Goal: Register for event/course

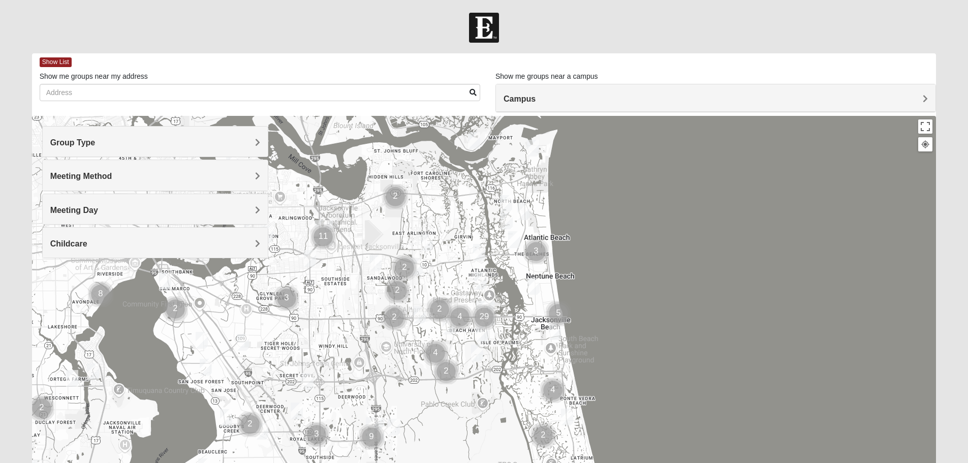
click at [417, 258] on img "Cluster of 2 groups" at bounding box center [405, 268] width 34 height 34
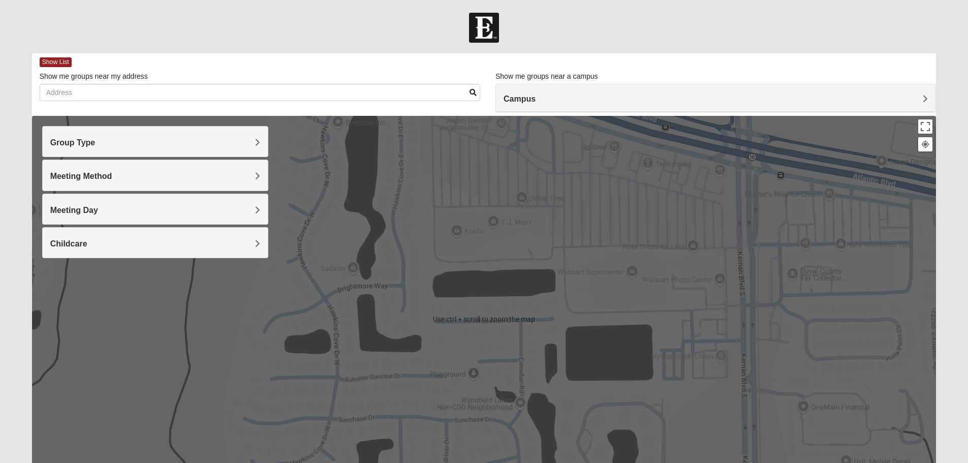
click at [96, 143] on span "Group Type" at bounding box center [72, 142] width 45 height 9
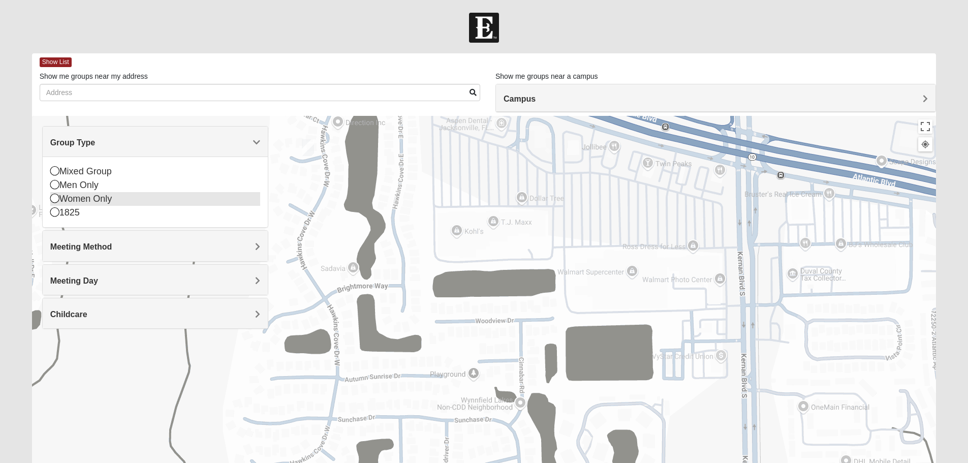
click at [84, 201] on div "Women Only" at bounding box center [155, 199] width 210 height 14
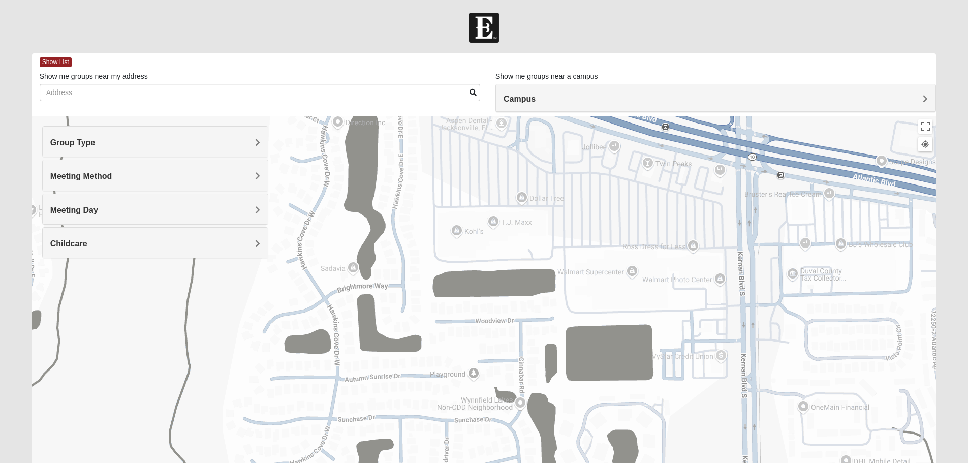
click at [96, 139] on span "Group Type" at bounding box center [72, 142] width 45 height 9
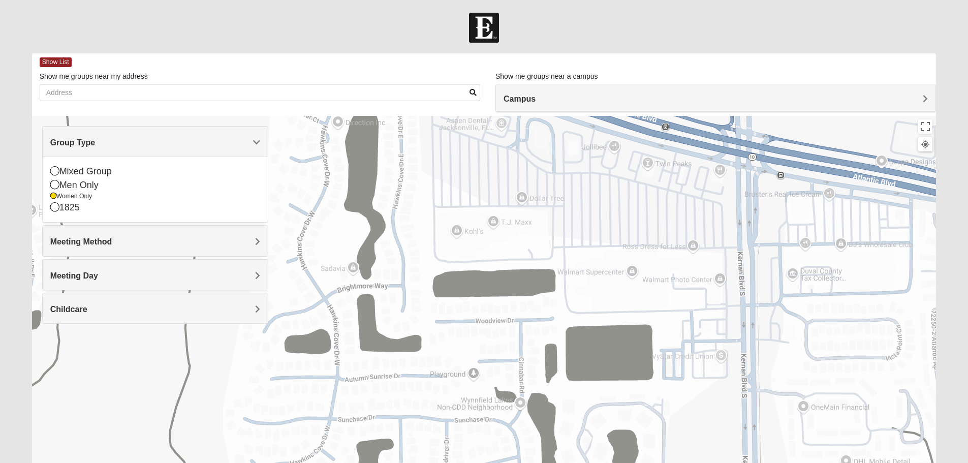
click at [112, 243] on span "Meeting Method" at bounding box center [81, 241] width 62 height 9
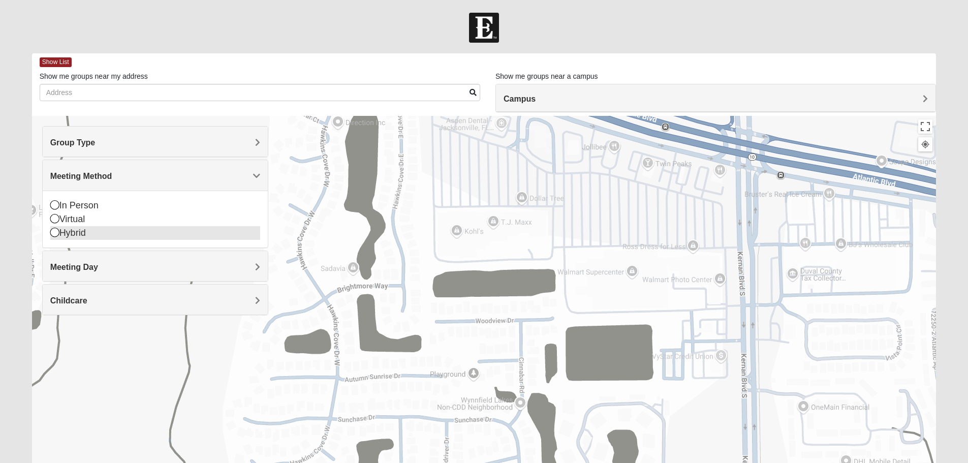
click at [57, 237] on div "Hybrid" at bounding box center [155, 233] width 210 height 14
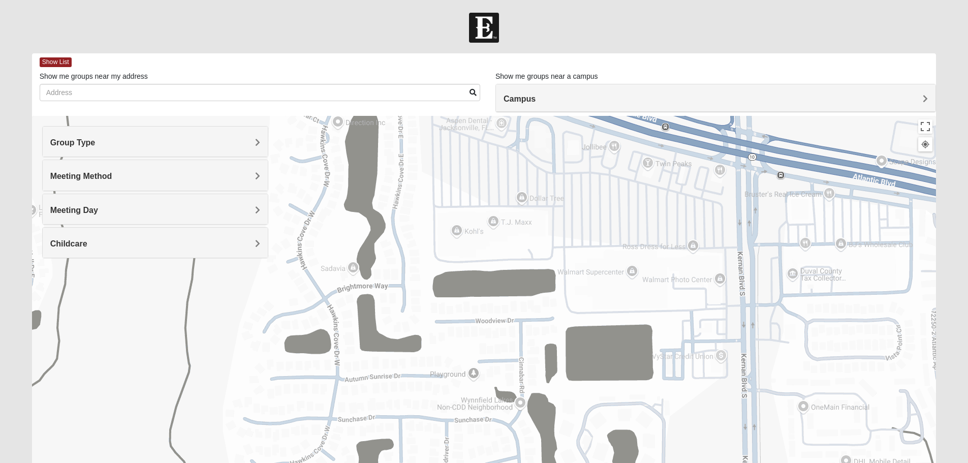
click at [249, 206] on h4 "Meeting Day" at bounding box center [155, 210] width 210 height 10
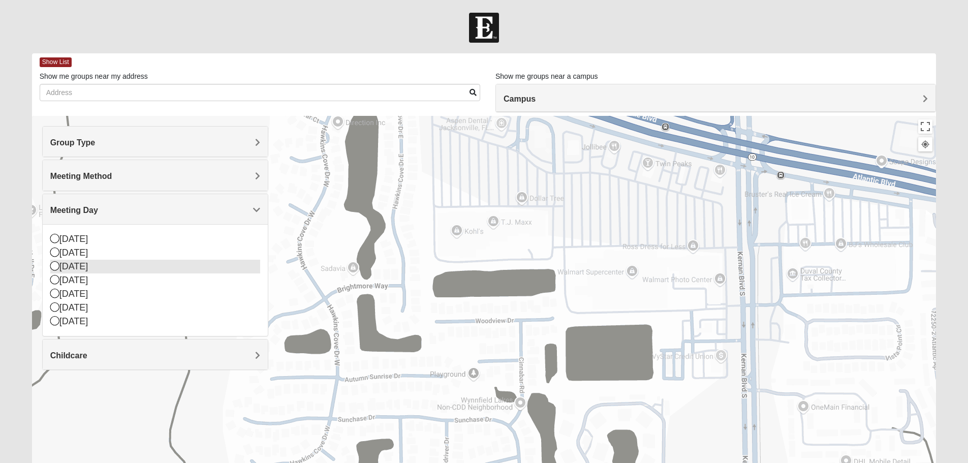
click at [56, 265] on icon at bounding box center [54, 265] width 9 height 9
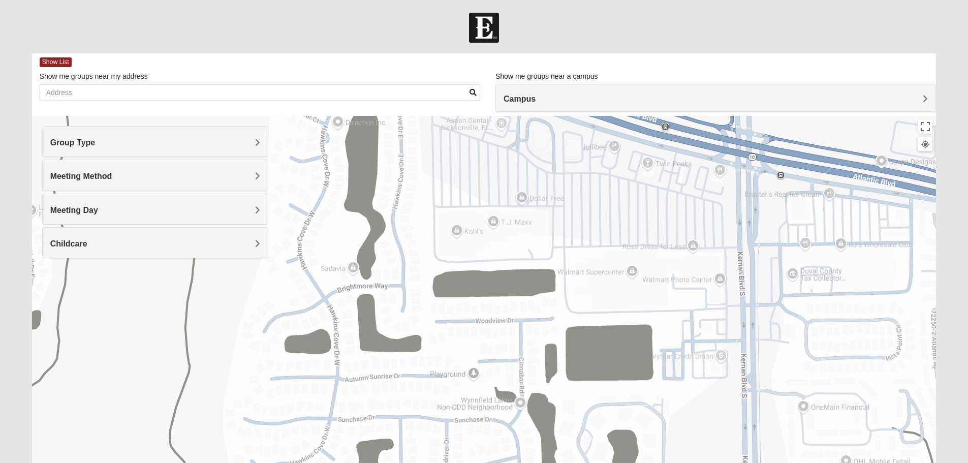
click at [263, 249] on div "Childcare" at bounding box center [155, 243] width 225 height 30
click at [158, 292] on div "No" at bounding box center [155, 286] width 210 height 14
click at [920, 92] on div "Campus" at bounding box center [715, 97] width 439 height 27
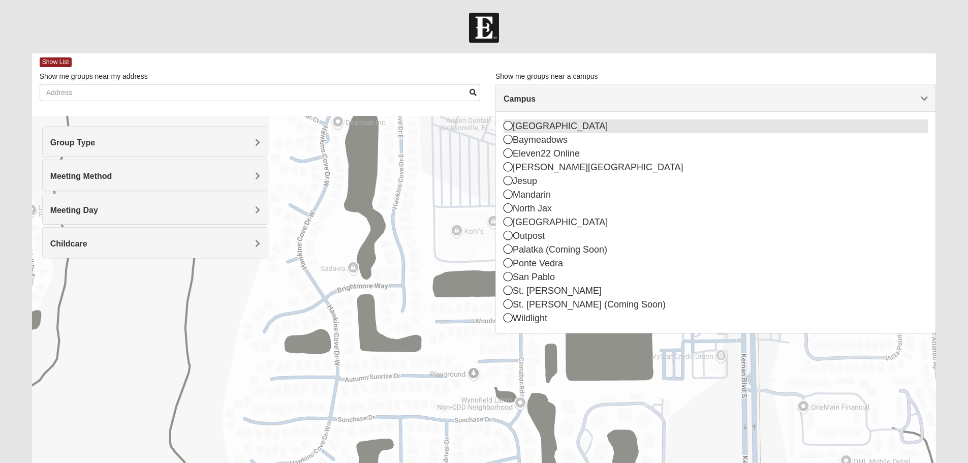
click at [533, 123] on div "[GEOGRAPHIC_DATA]" at bounding box center [715, 126] width 424 height 14
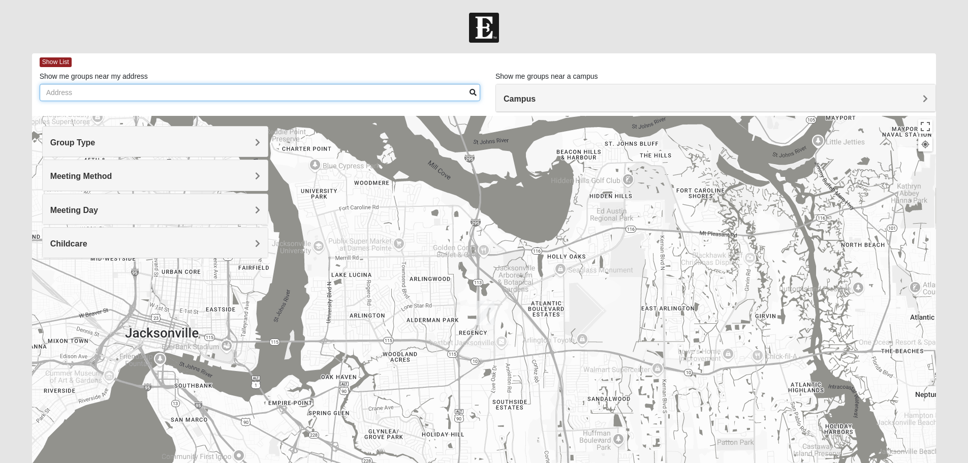
click at [328, 91] on input "Show me groups near my address" at bounding box center [260, 92] width 440 height 17
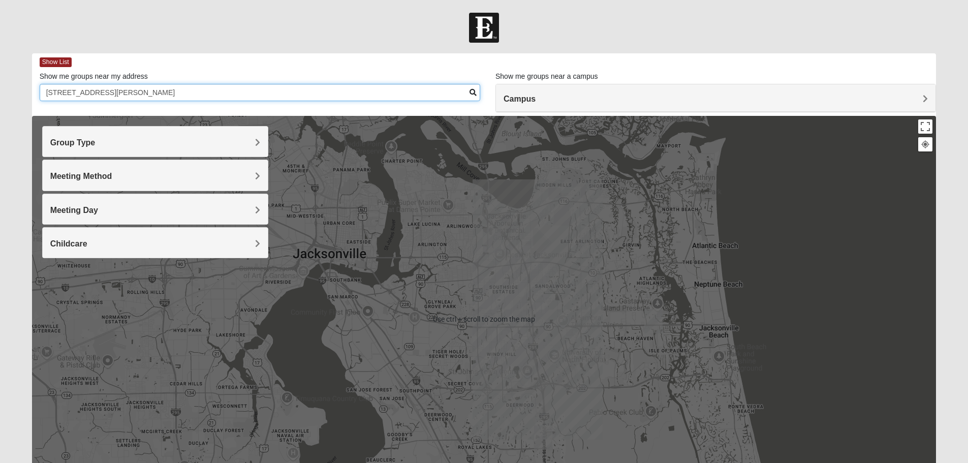
type input "3005 KLine Road 32246"
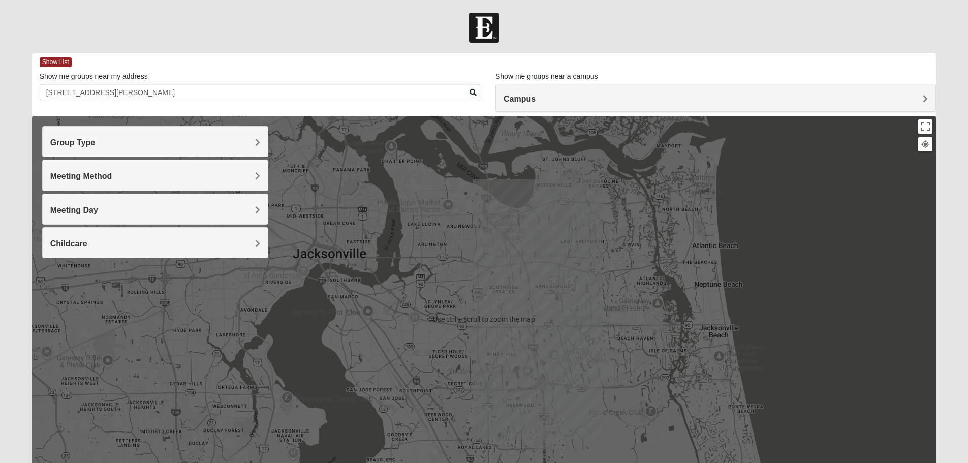
click at [491, 238] on img "Arlington" at bounding box center [492, 240] width 26 height 33
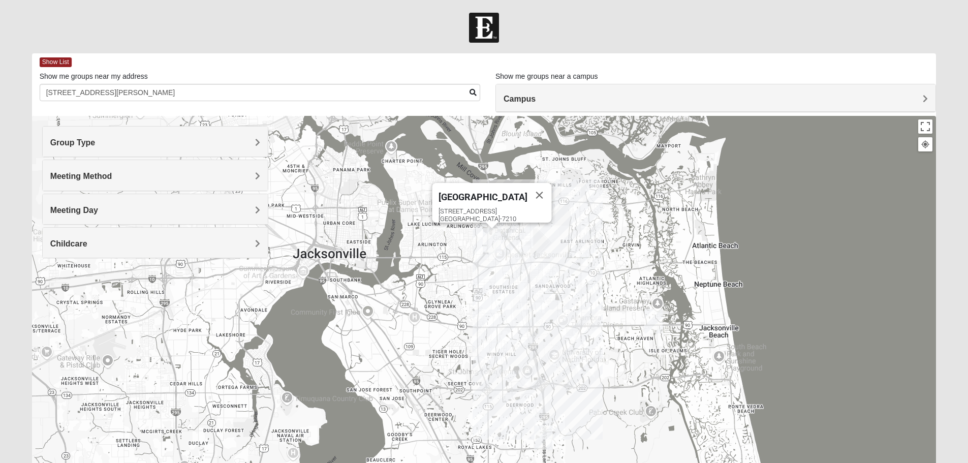
click at [494, 207] on div "651 Commerce Center Dr Jacksonville, FL 32225-7210" at bounding box center [494, 214] width 113 height 15
click at [917, 100] on h4 "Campus" at bounding box center [715, 99] width 424 height 10
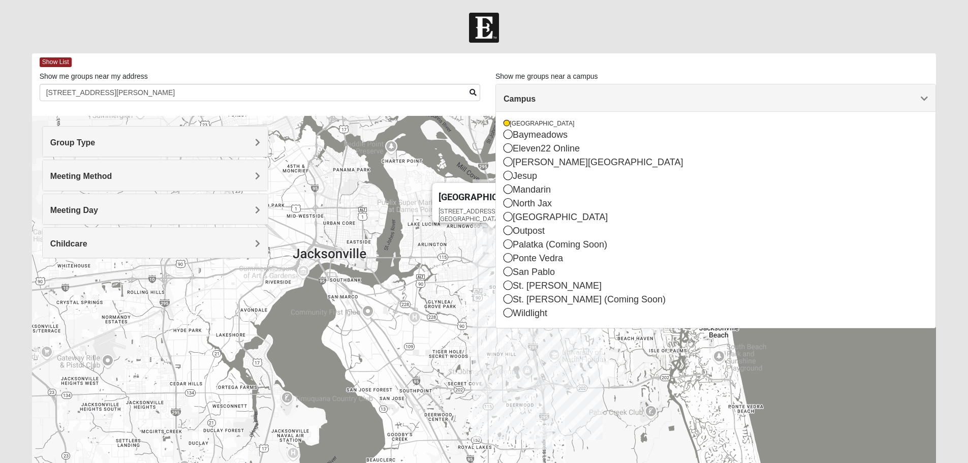
click at [241, 135] on div "Group Type" at bounding box center [155, 141] width 225 height 30
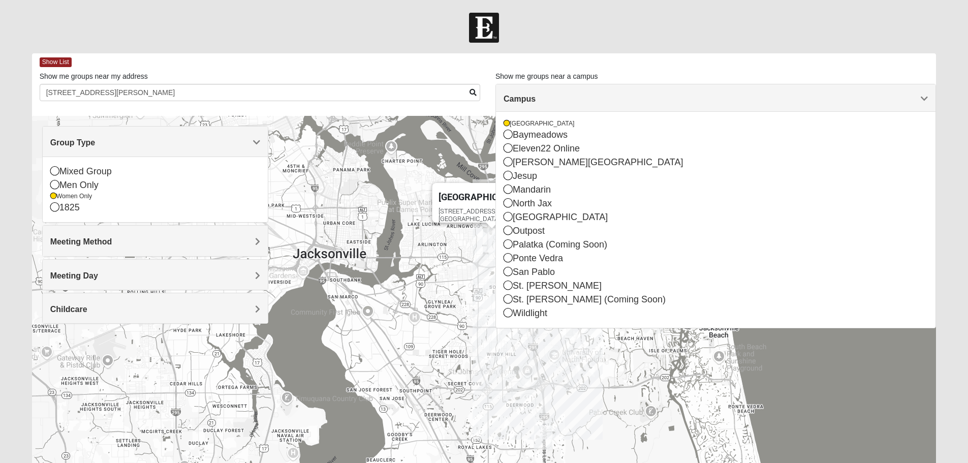
click at [245, 233] on div "Meeting Method" at bounding box center [155, 241] width 225 height 30
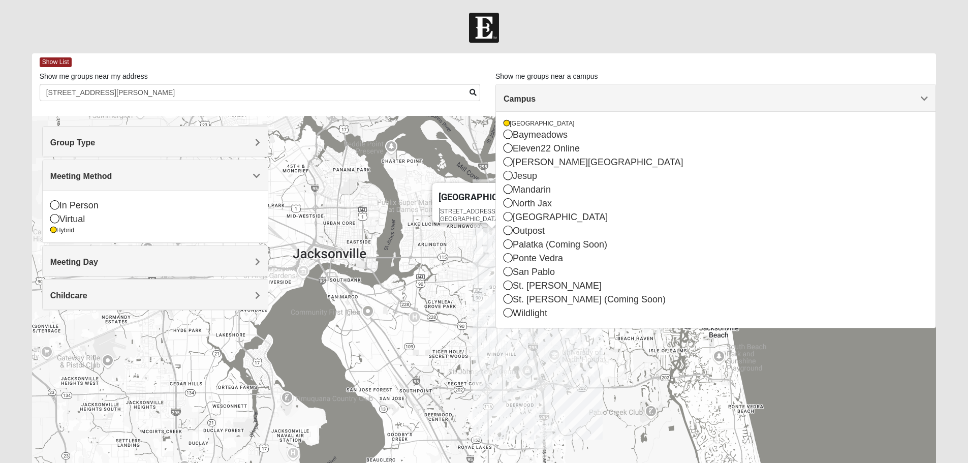
click at [220, 243] on div "Group Type Mixed Group Men Only Women Only 1825 Meeting Method In Person Virtua…" at bounding box center [155, 218] width 226 height 184
click at [220, 262] on h4 "Meeting Day" at bounding box center [155, 262] width 210 height 10
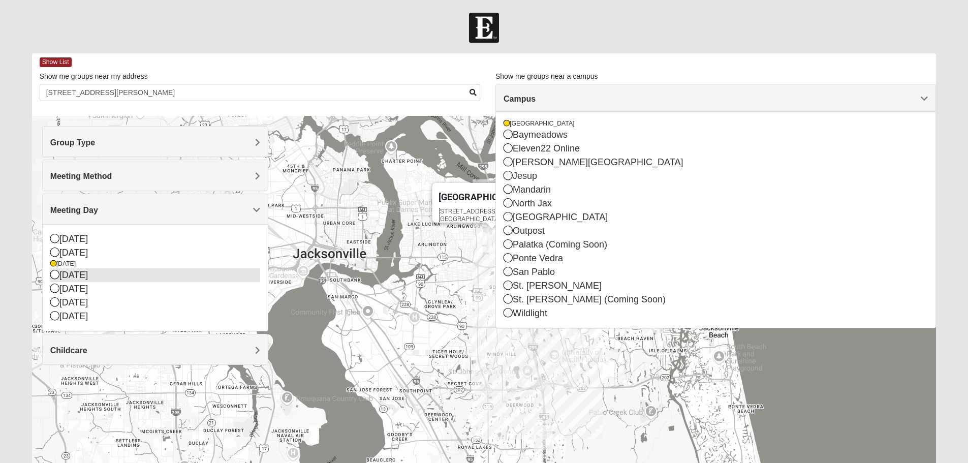
click at [51, 276] on icon at bounding box center [54, 274] width 9 height 9
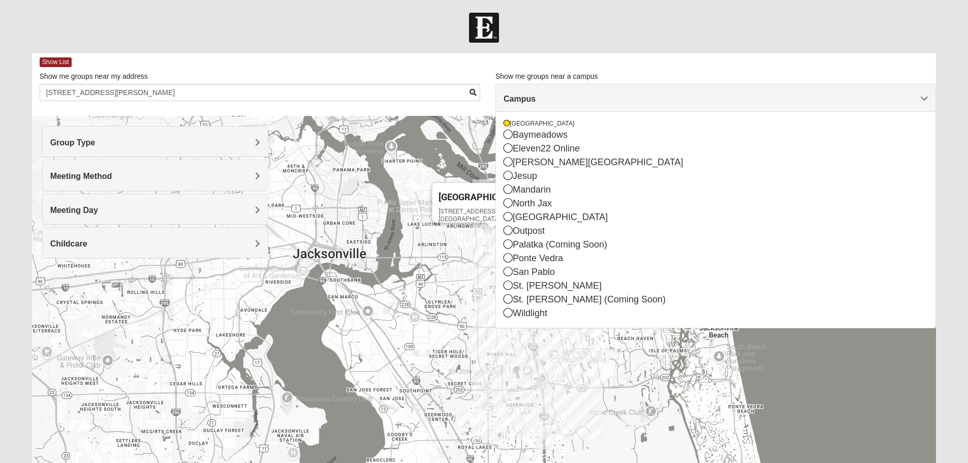
click at [96, 198] on div "Meeting Day" at bounding box center [155, 209] width 225 height 30
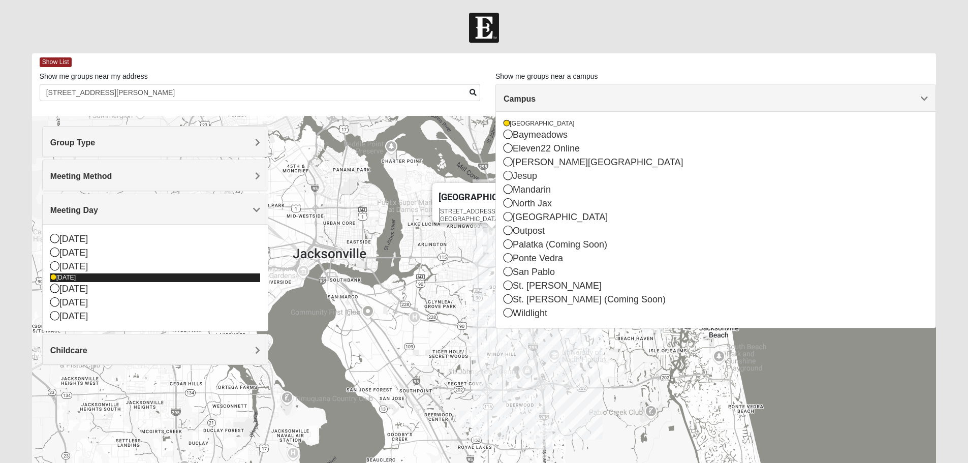
click at [53, 276] on icon at bounding box center [53, 277] width 6 height 6
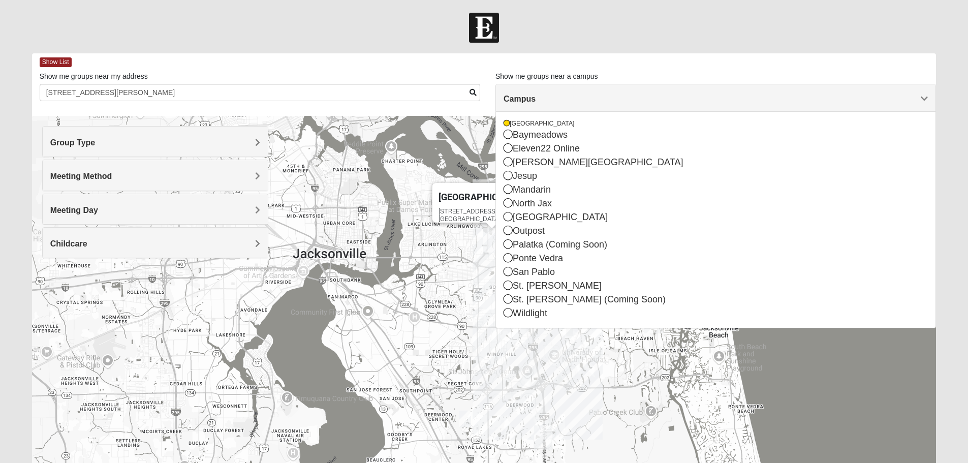
click at [519, 345] on div "Arlington 651 Commerce Center Dr Jacksonville, FL 32225-7210" at bounding box center [484, 319] width 904 height 406
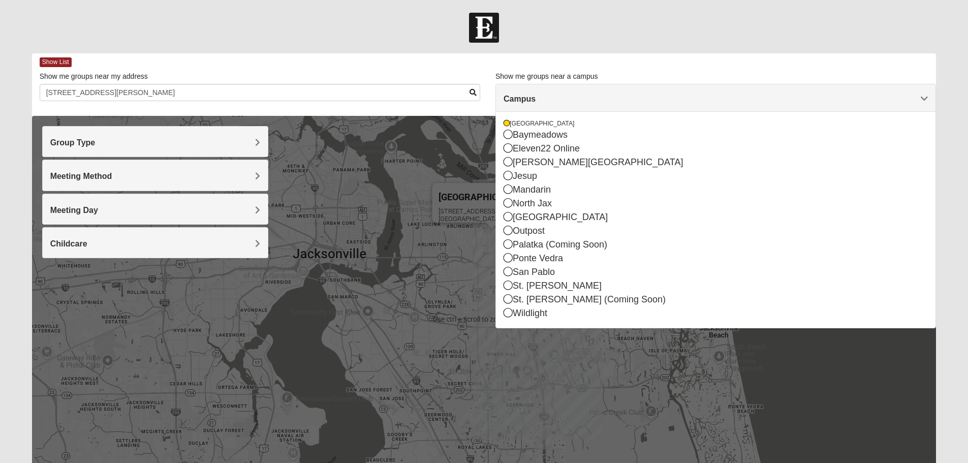
click at [234, 79] on div "Show me groups near my address 3005 KLine Road 32246" at bounding box center [260, 86] width 440 height 30
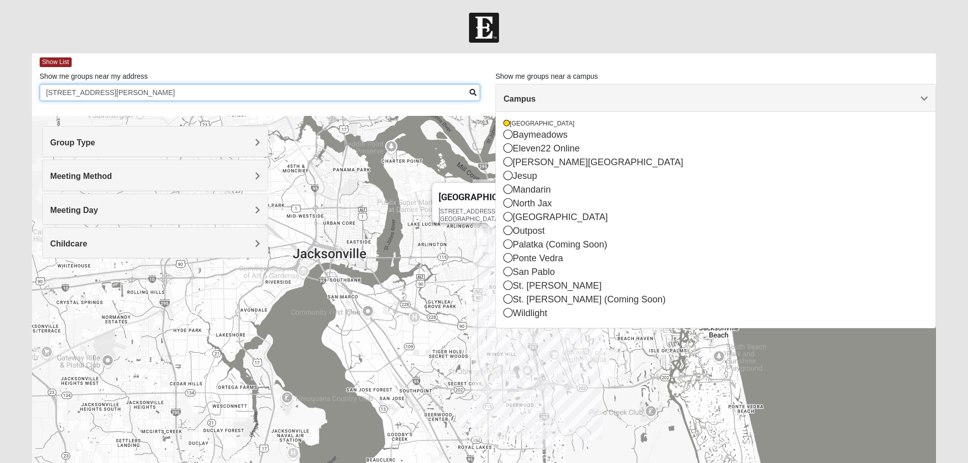
drag, startPoint x: 226, startPoint y: 89, endPoint x: 0, endPoint y: 45, distance: 229.7
click at [0, 58] on form "Hello Mayra My Account Log Out Find A Group Error" at bounding box center [484, 286] width 968 height 547
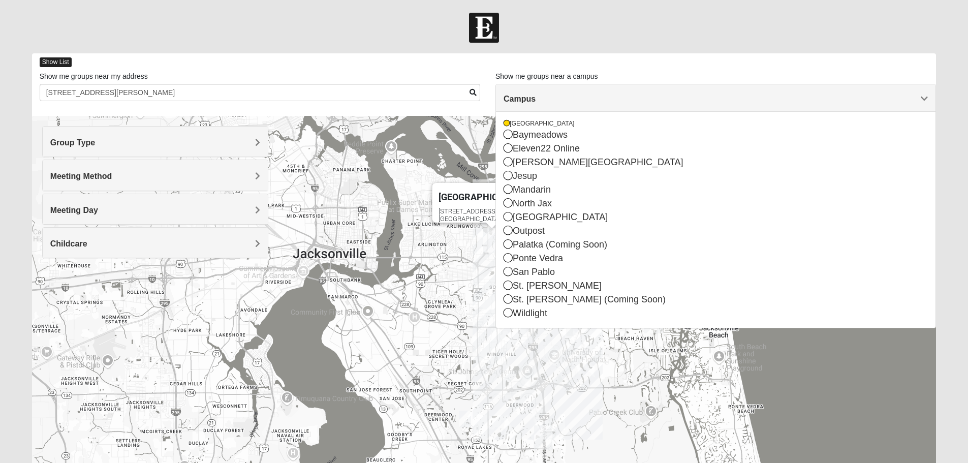
click at [49, 61] on span "Show List" at bounding box center [56, 62] width 32 height 10
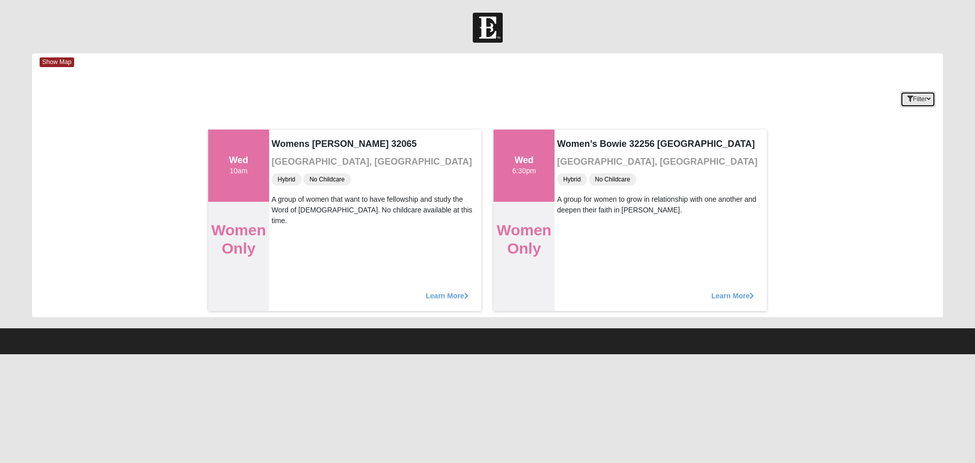
click at [920, 97] on button "Filter" at bounding box center [918, 99] width 35 height 16
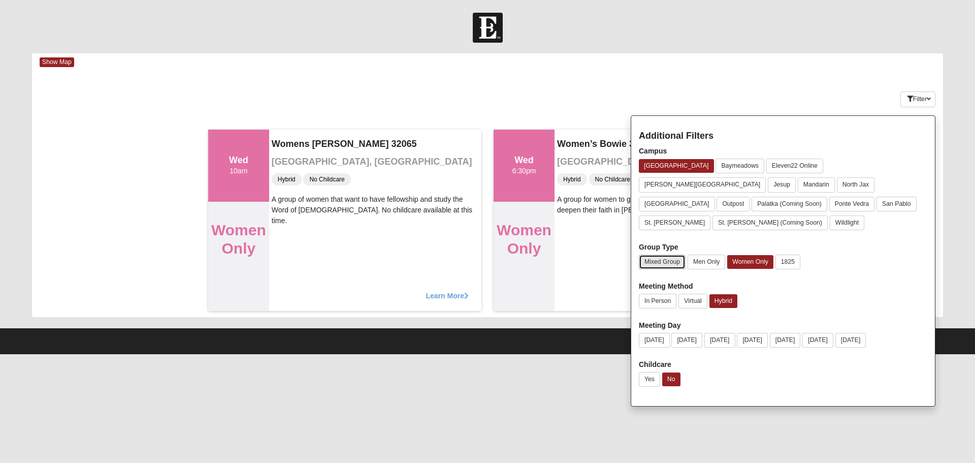
click at [655, 255] on button "Mixed Group" at bounding box center [662, 262] width 47 height 15
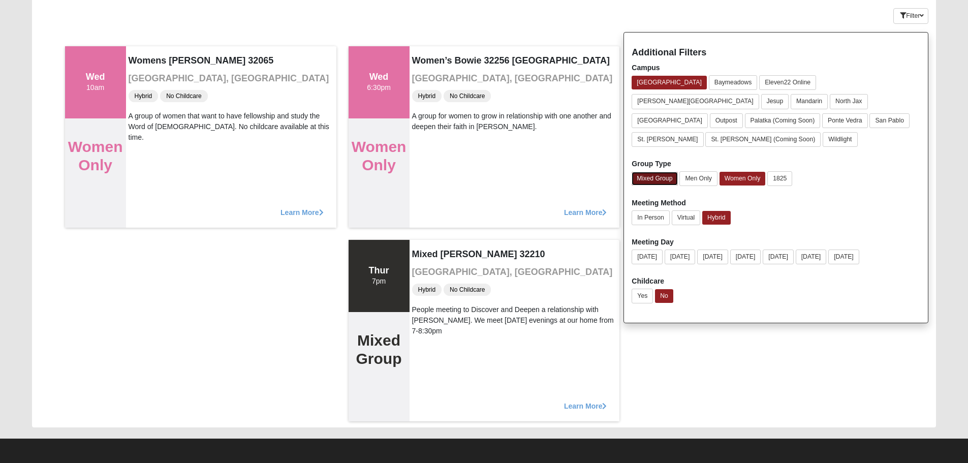
scroll to position [85, 0]
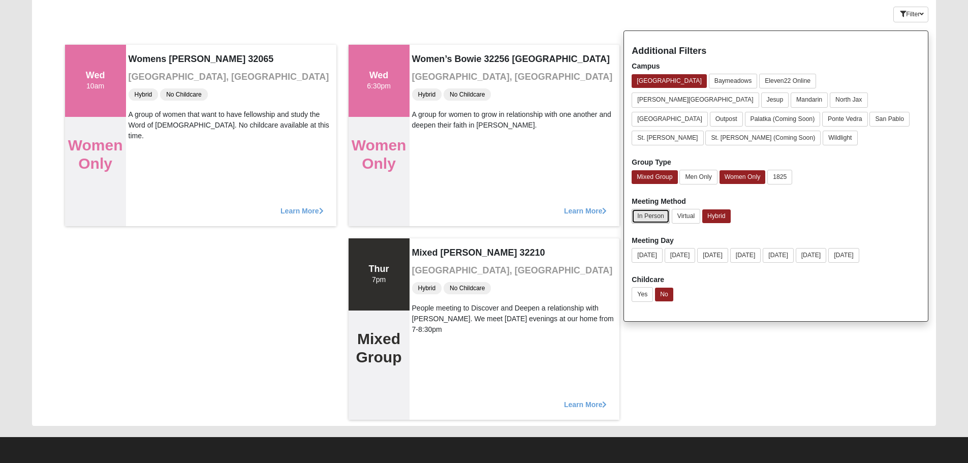
click at [656, 209] on button "In Person" at bounding box center [650, 216] width 38 height 15
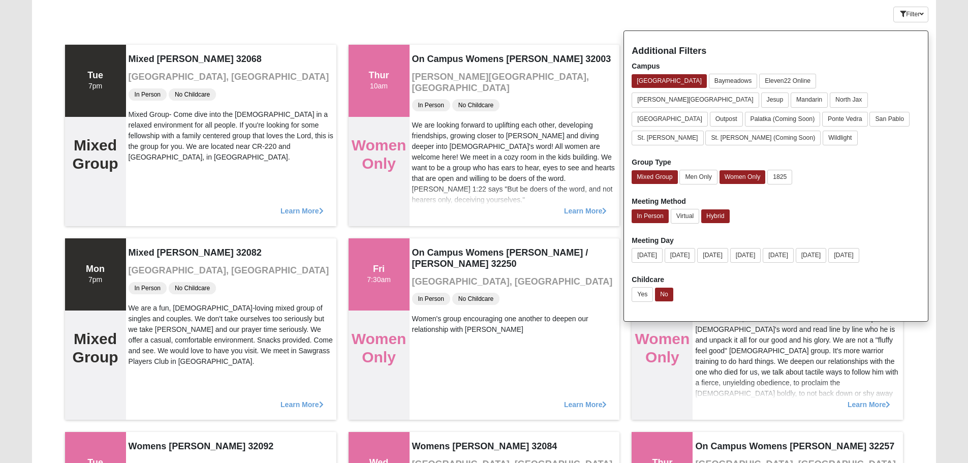
drag, startPoint x: 746, startPoint y: 37, endPoint x: 801, endPoint y: 211, distance: 183.0
click at [809, 225] on div "Additional Filters Campus Arlington Baymeadows Eleven22 Online Fleming Island J…" at bounding box center [775, 175] width 305 height 291
click at [540, 386] on div "Learn More" at bounding box center [515, 401] width 216 height 42
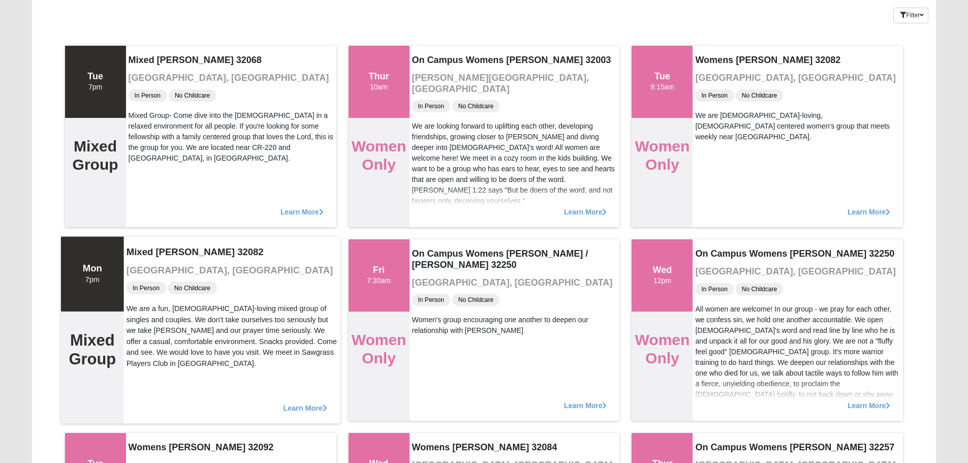
scroll to position [0, 0]
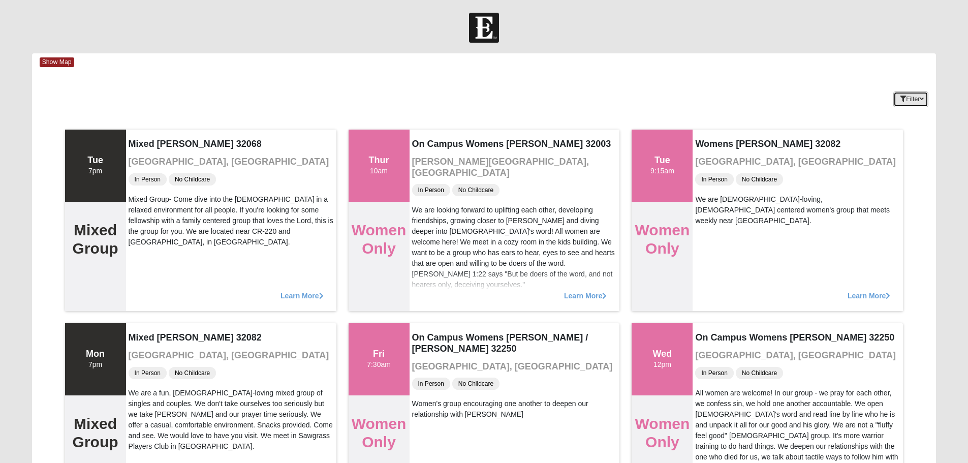
click at [925, 94] on button "Filter" at bounding box center [910, 99] width 35 height 16
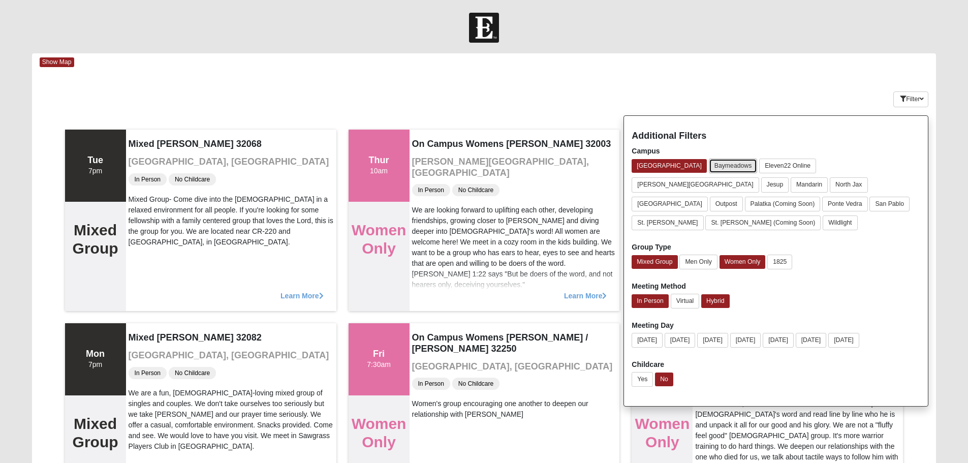
click at [709, 166] on button "Baymeadows" at bounding box center [733, 165] width 49 height 15
click at [662, 160] on button "[GEOGRAPHIC_DATA]" at bounding box center [669, 165] width 76 height 15
click at [709, 163] on button "Baymeadows" at bounding box center [733, 165] width 49 height 15
drag, startPoint x: 700, startPoint y: 281, endPoint x: 689, endPoint y: 283, distance: 10.9
click at [689, 294] on div "In Person Virtual Hybrid" at bounding box center [775, 303] width 289 height 19
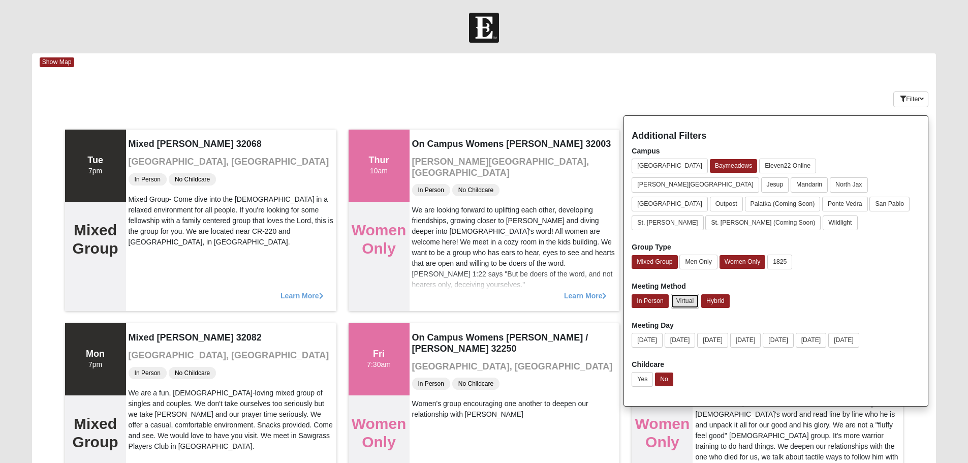
click at [689, 294] on button "Virtual" at bounding box center [685, 301] width 29 height 15
click at [711, 294] on button "Hybrid" at bounding box center [714, 301] width 28 height 14
click at [650, 294] on button "In Person" at bounding box center [649, 301] width 37 height 14
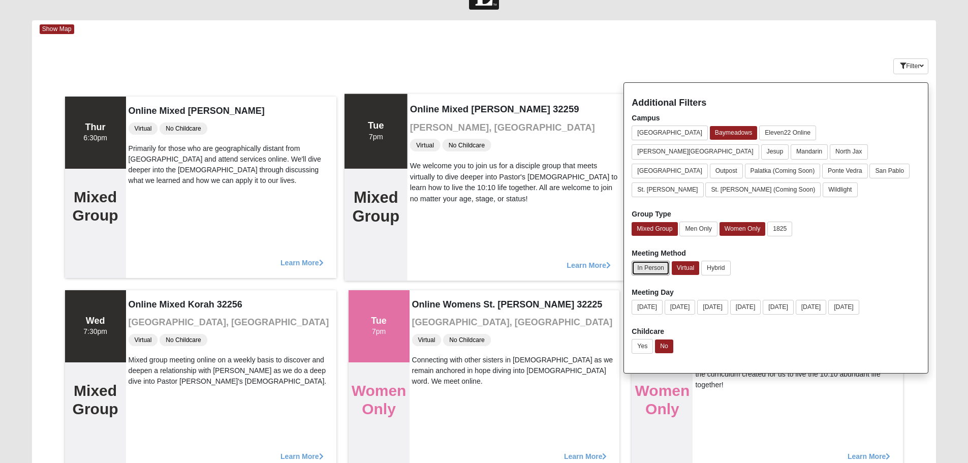
scroll to position [51, 0]
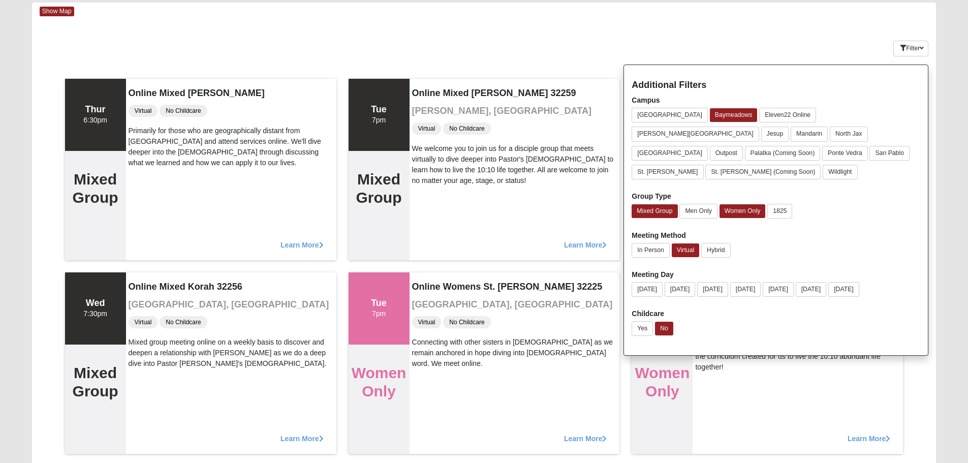
click at [761, 322] on div "Additional Filters Campus Arlington Baymeadows Eleven22 Online Fleming Island J…" at bounding box center [775, 210] width 305 height 291
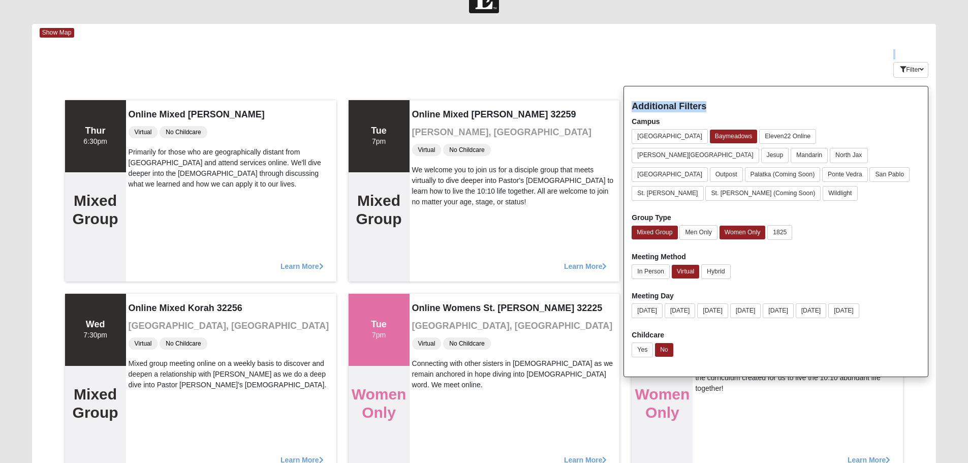
drag, startPoint x: 782, startPoint y: 68, endPoint x: 621, endPoint y: 74, distance: 161.2
click at [608, 75] on div "Keywords Filter Additional Filters Campus Arlington Baymeadows Eleven22 Online …" at bounding box center [484, 67] width 904 height 37
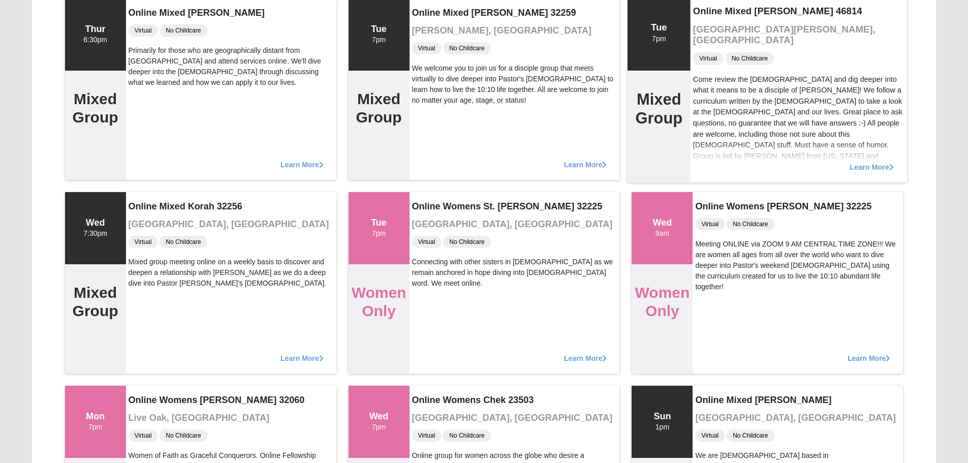
scroll to position [182, 0]
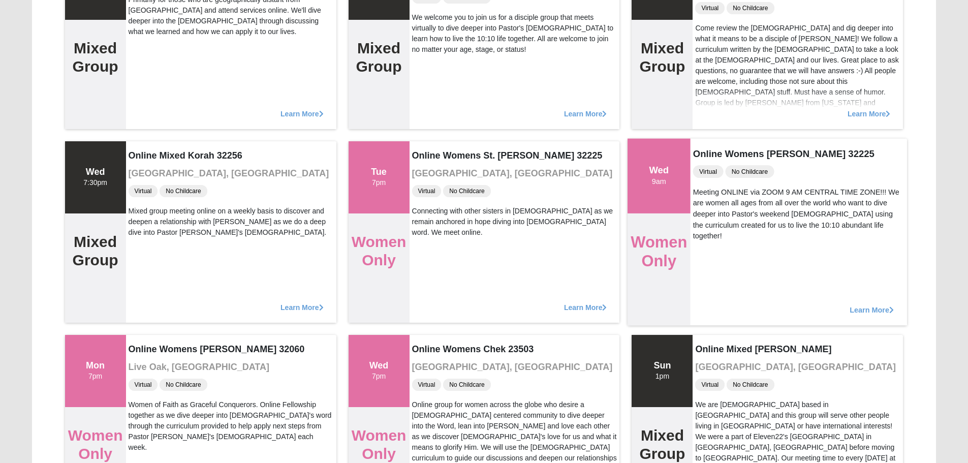
click at [890, 312] on icon at bounding box center [891, 309] width 5 height 7
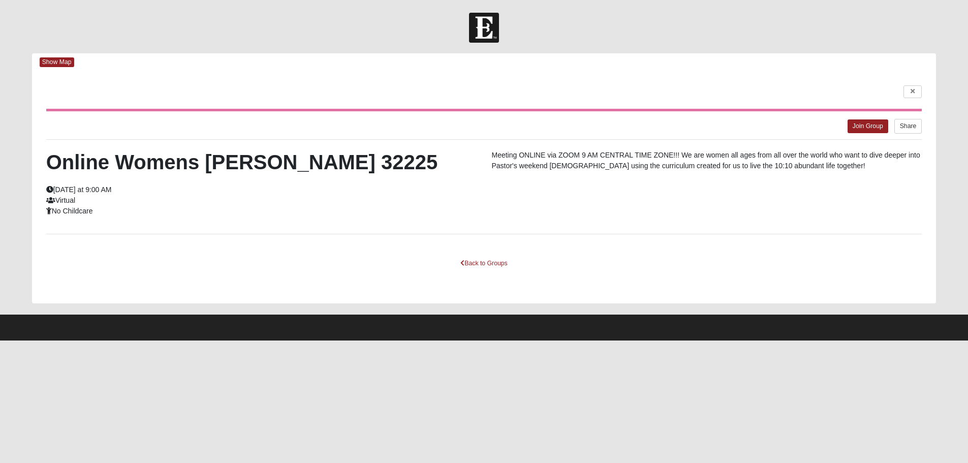
scroll to position [0, 0]
click at [921, 94] on icon at bounding box center [920, 91] width 4 height 6
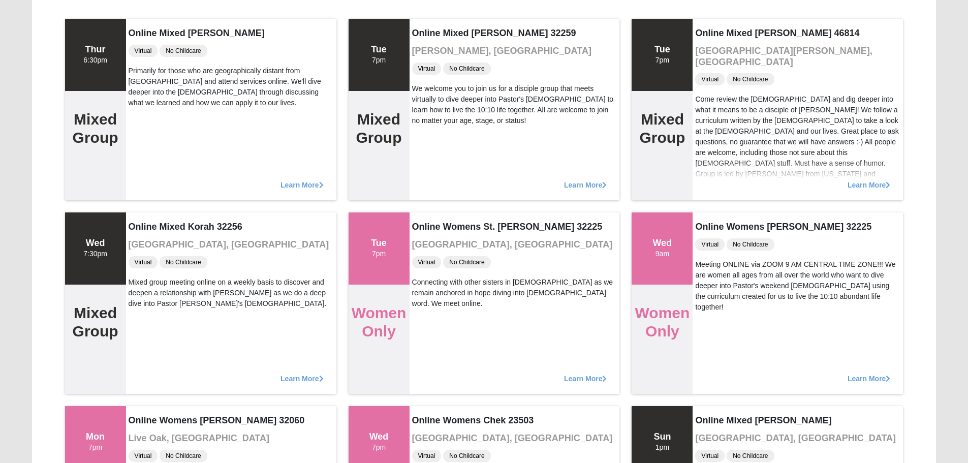
scroll to position [129, 0]
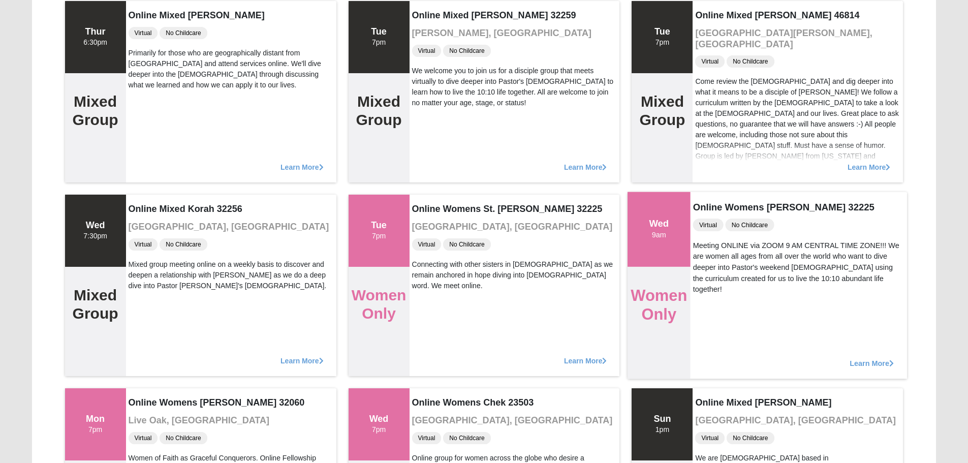
click at [876, 358] on span "Learn More" at bounding box center [872, 358] width 44 height 0
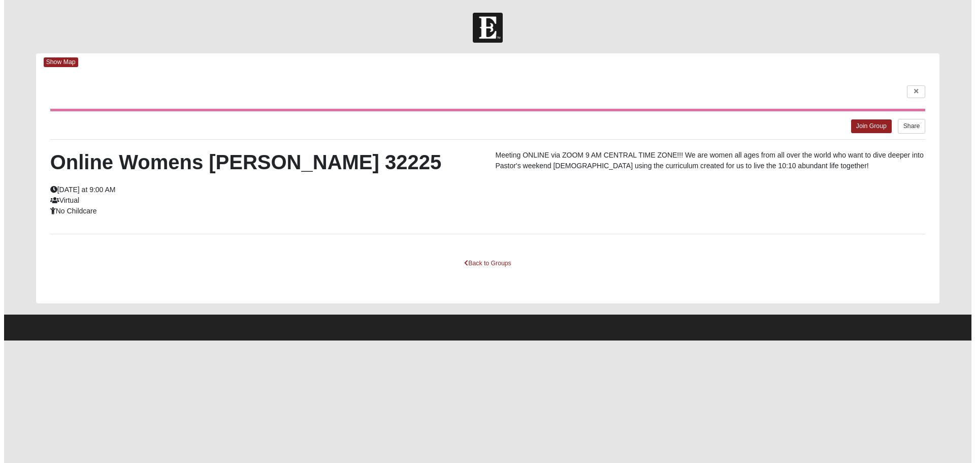
scroll to position [0, 0]
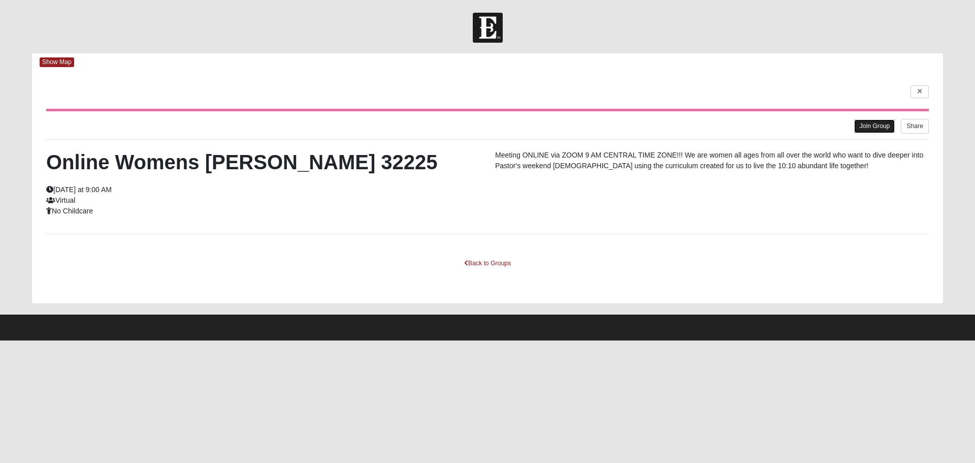
click at [869, 120] on link "Join Group" at bounding box center [874, 126] width 41 height 14
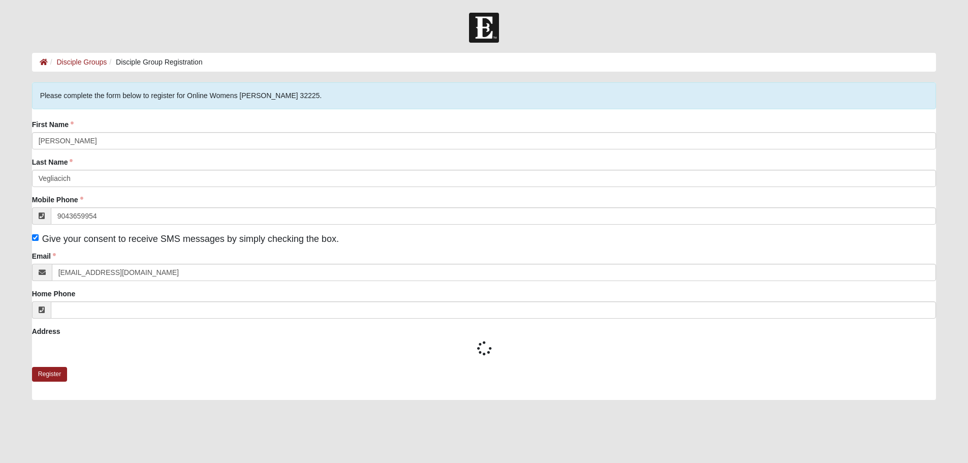
type input "(904) 365-9954"
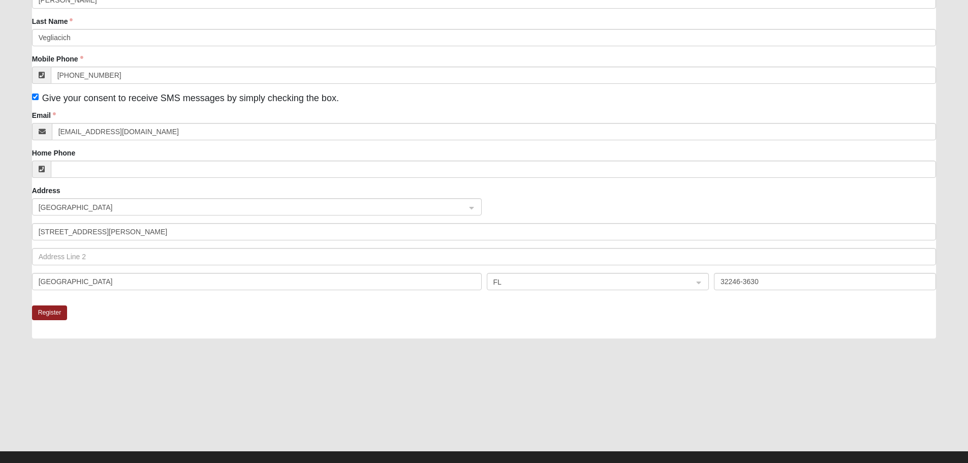
scroll to position [152, 0]
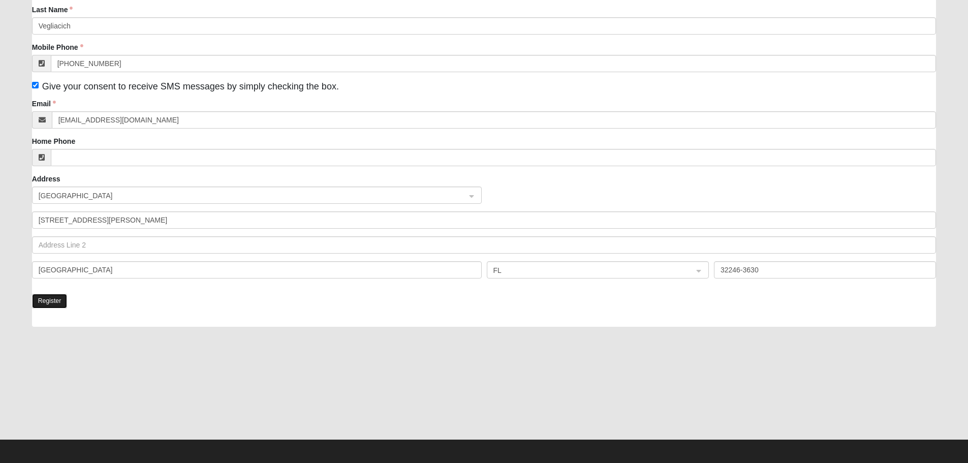
click at [50, 298] on button "Register" at bounding box center [50, 301] width 36 height 15
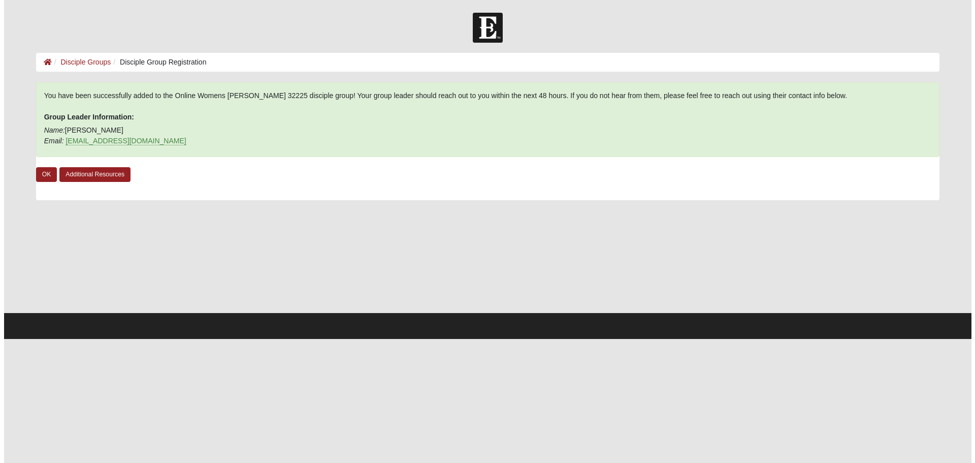
scroll to position [0, 0]
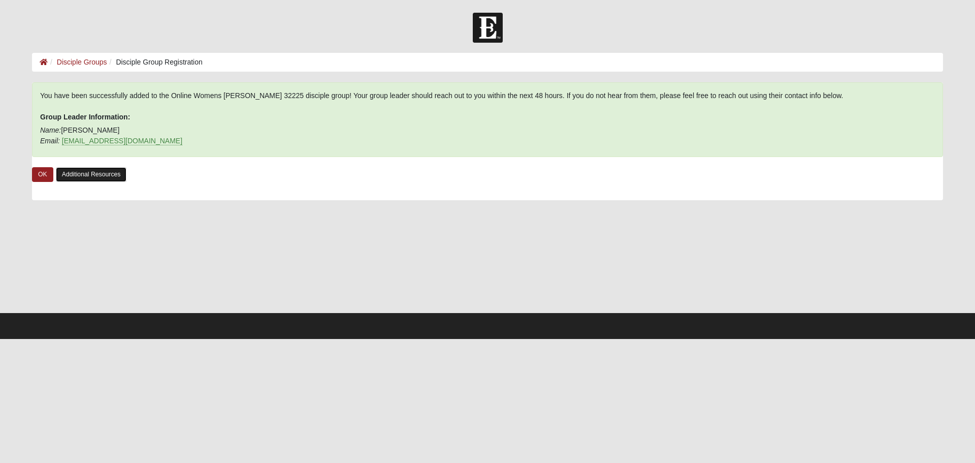
click at [107, 171] on link "Additional Resources" at bounding box center [91, 174] width 71 height 15
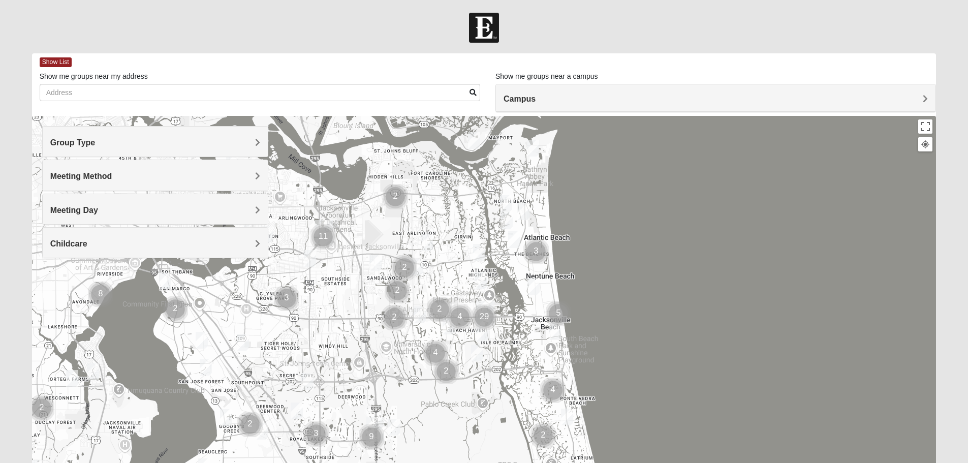
click at [253, 142] on h4 "Group Type" at bounding box center [155, 143] width 210 height 10
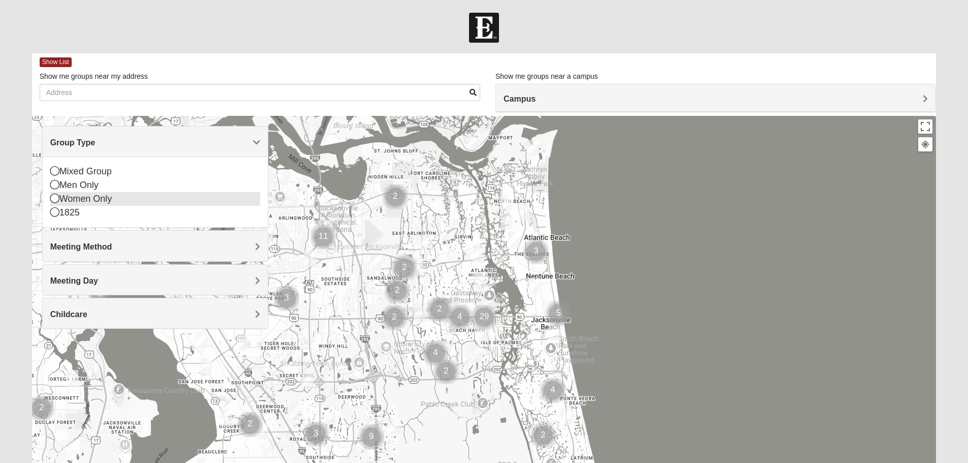
click at [89, 199] on div "Women Only" at bounding box center [155, 199] width 210 height 14
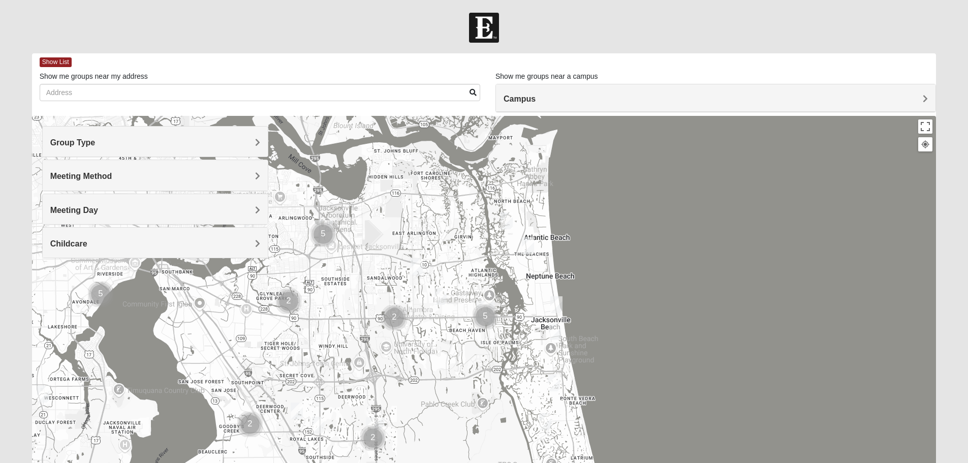
click at [129, 175] on h4 "Meeting Method" at bounding box center [155, 176] width 210 height 10
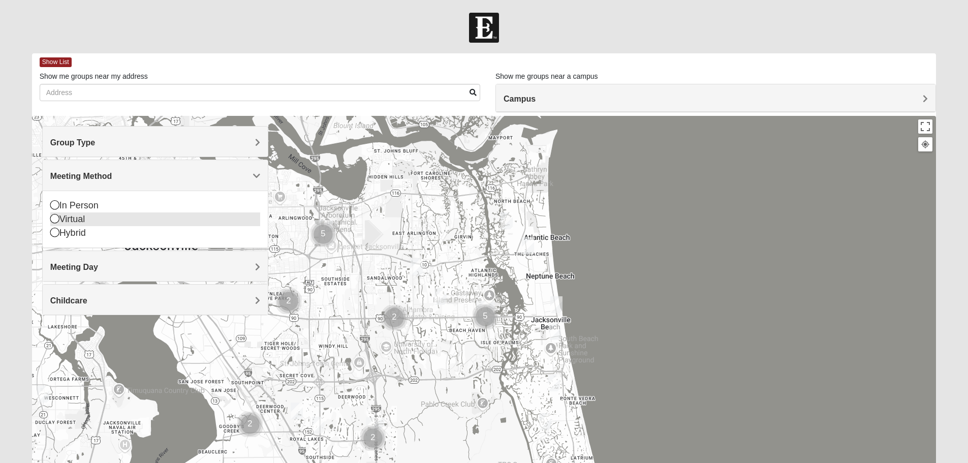
click at [69, 219] on div "Virtual" at bounding box center [155, 219] width 210 height 14
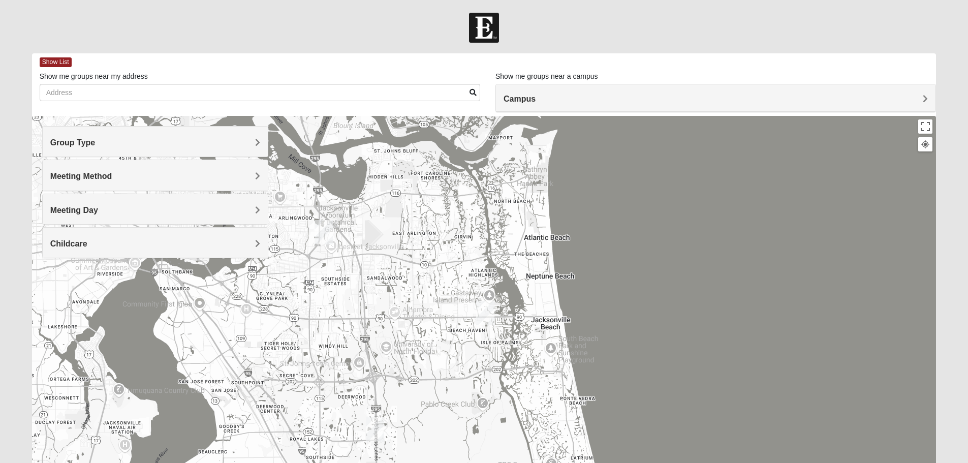
click at [99, 209] on h4 "Meeting Day" at bounding box center [155, 210] width 210 height 10
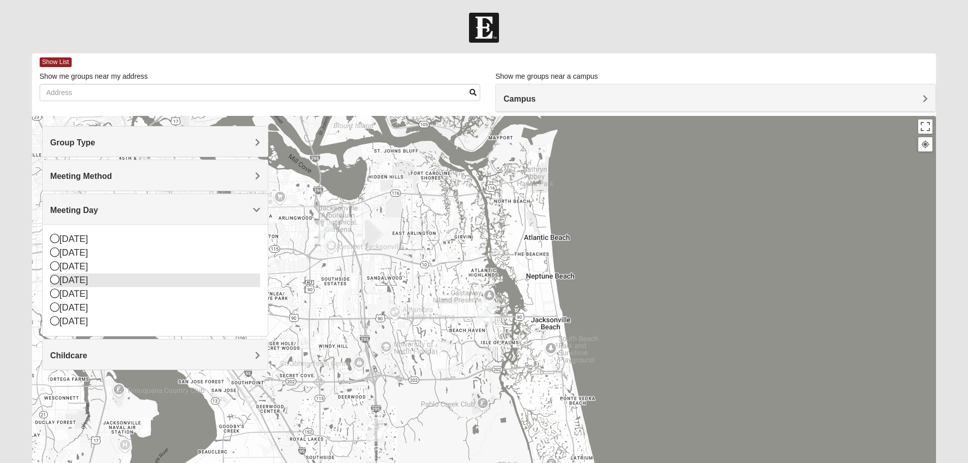
click at [85, 281] on div "[DATE]" at bounding box center [155, 280] width 210 height 14
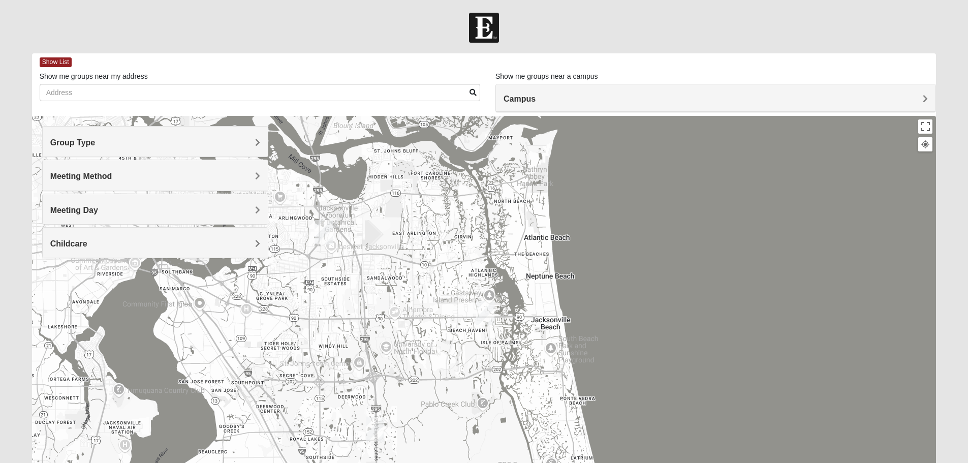
click at [244, 242] on h4 "Childcare" at bounding box center [155, 244] width 210 height 10
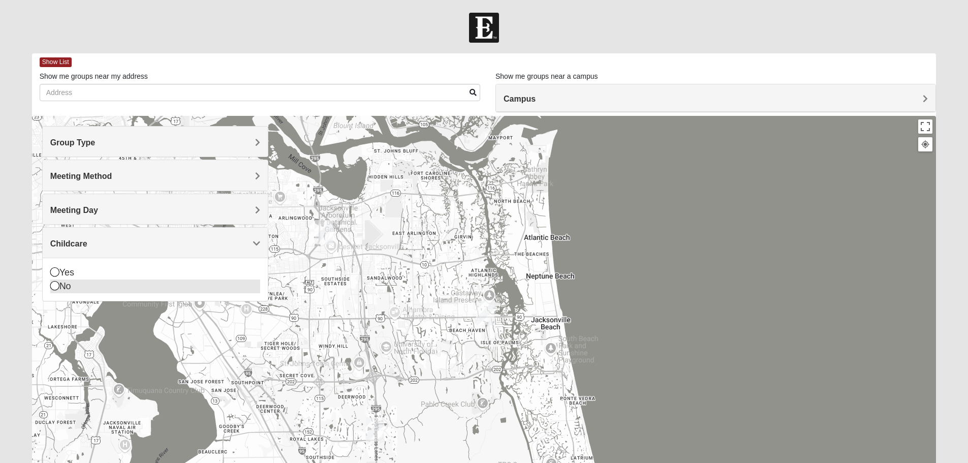
click at [187, 285] on div "No" at bounding box center [155, 286] width 210 height 14
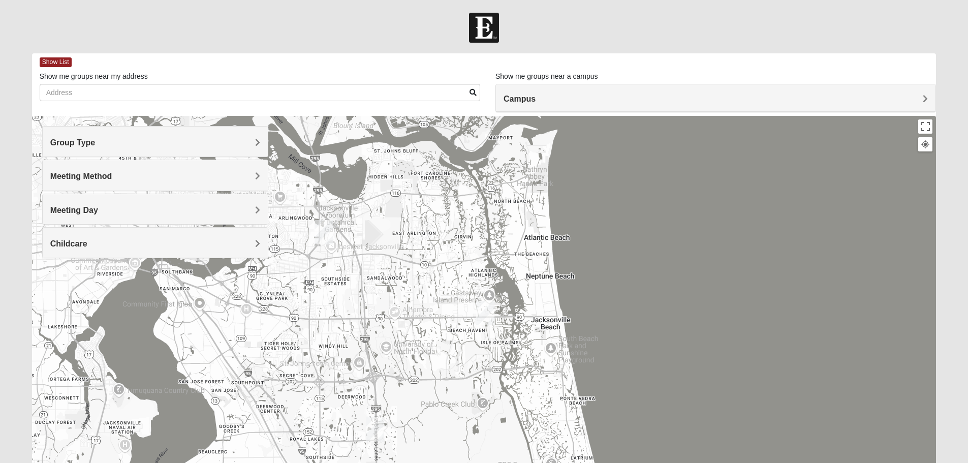
click at [929, 95] on div "Campus" at bounding box center [715, 97] width 439 height 27
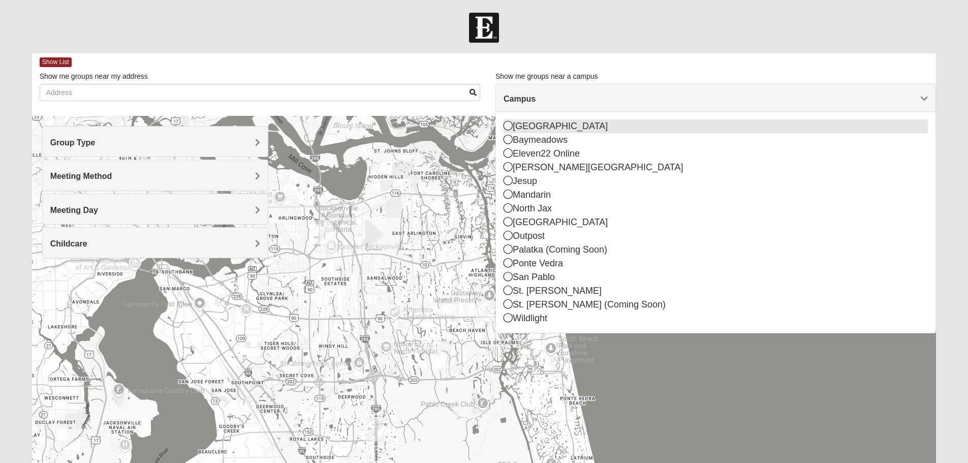
click at [541, 127] on div "[GEOGRAPHIC_DATA]" at bounding box center [715, 126] width 424 height 14
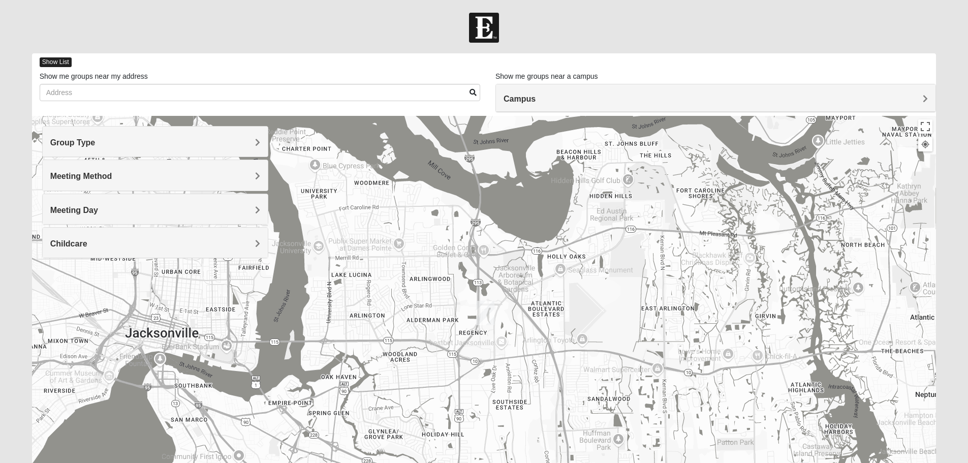
click at [68, 64] on span "Show List" at bounding box center [56, 62] width 32 height 10
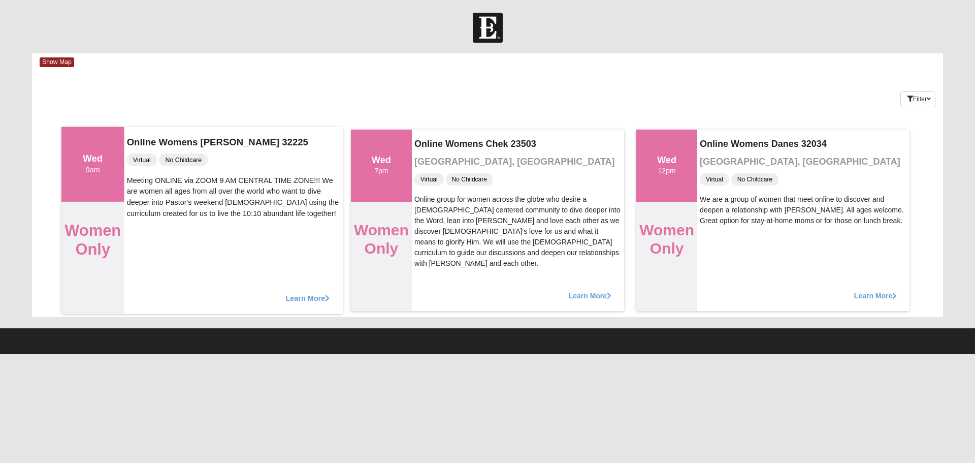
click at [327, 291] on div "Learn More" at bounding box center [233, 293] width 219 height 42
click at [313, 293] on span "Learn More" at bounding box center [307, 293] width 44 height 0
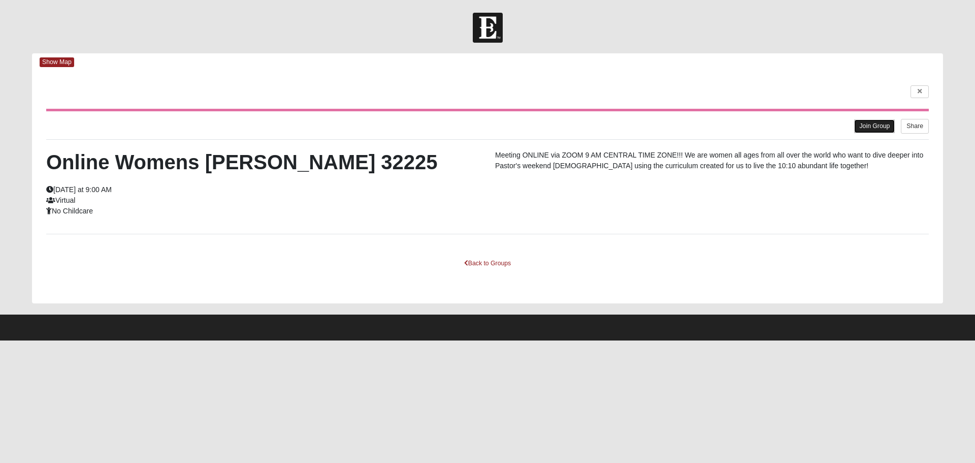
click at [882, 126] on link "Join Group" at bounding box center [874, 126] width 41 height 14
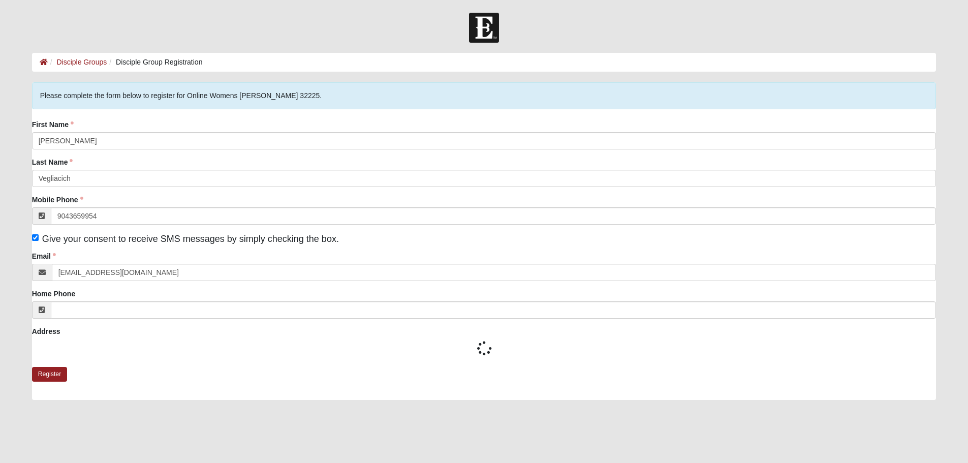
type input "[PHONE_NUMBER]"
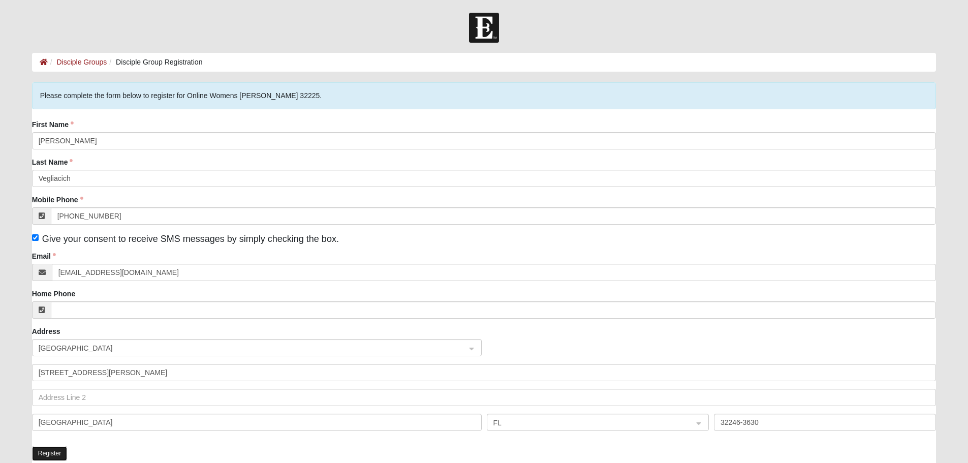
click at [54, 447] on button "Register" at bounding box center [50, 453] width 36 height 15
